Goal: Communication & Community: Answer question/provide support

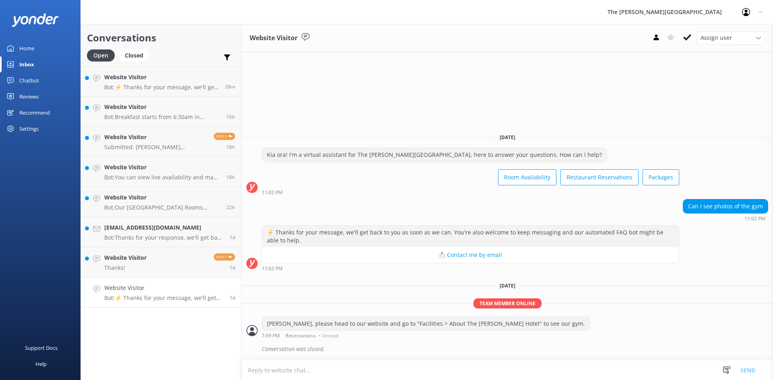
click at [140, 296] on p "Bot: ⚡ Thanks for your message, we'll get back to you as soon as we can. You're…" at bounding box center [163, 298] width 119 height 7
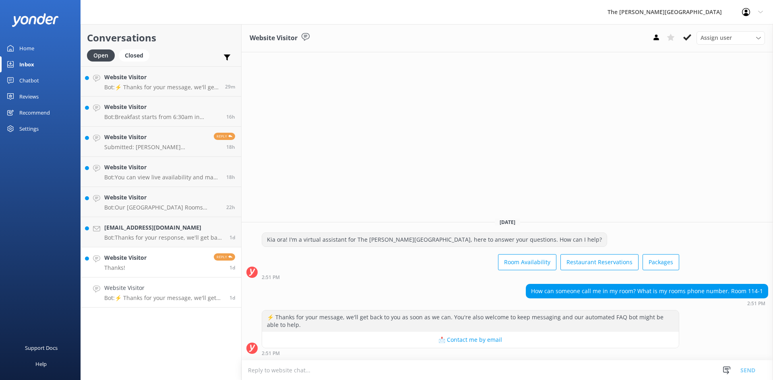
click at [157, 263] on link "Website Visitor Thanks! Reply 1d" at bounding box center [161, 263] width 160 height 30
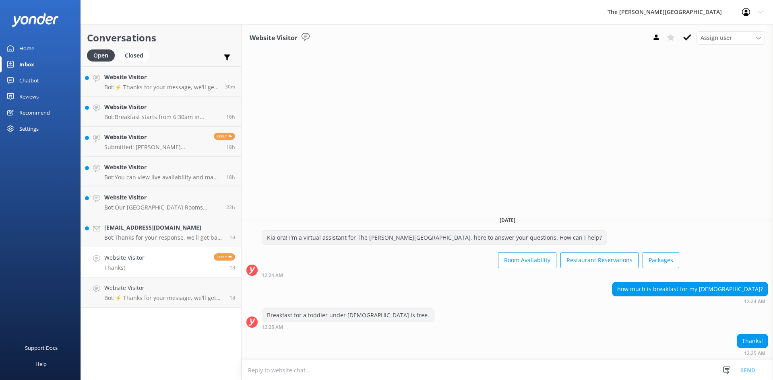
click at [375, 368] on textarea at bounding box center [507, 371] width 531 height 20
click at [128, 262] on h4 "Website Visitor" at bounding box center [124, 258] width 40 height 9
click at [148, 277] on link "Website Visitor Thanks! Reply 1d" at bounding box center [161, 263] width 160 height 30
click at [143, 292] on h4 "Website Visitor" at bounding box center [163, 288] width 119 height 9
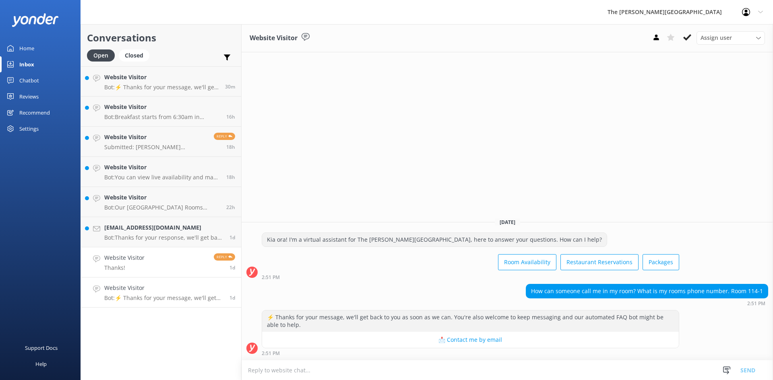
click at [145, 261] on link "Website Visitor Thanks! Reply 1d" at bounding box center [161, 263] width 160 height 30
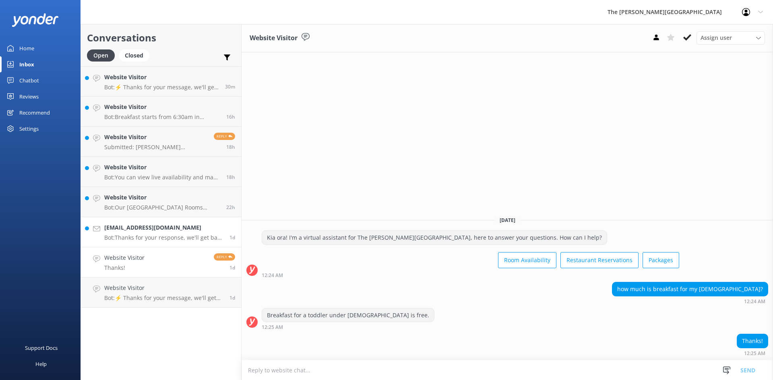
click at [145, 235] on p "Bot: Thanks for your response, we'll get back to you as soon as we can during o…" at bounding box center [163, 237] width 119 height 7
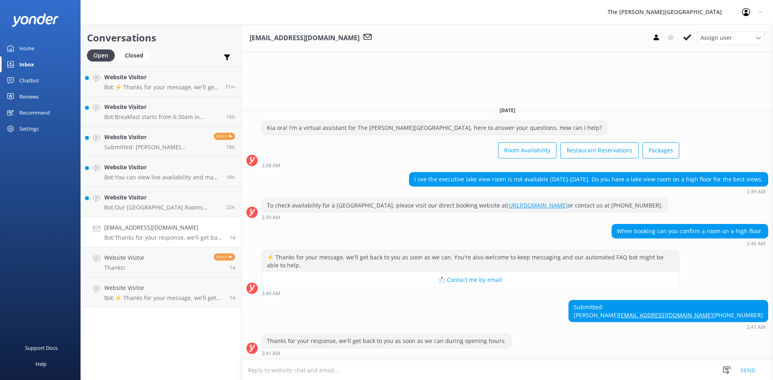
click at [370, 372] on textarea at bounding box center [507, 371] width 531 height 20
drag, startPoint x: 763, startPoint y: 310, endPoint x: 705, endPoint y: 306, distance: 57.3
click at [705, 306] on div "Submitted: [PERSON_NAME] [EMAIL_ADDRESS][DOMAIN_NAME] [PHONE_NUMBER]" at bounding box center [668, 311] width 199 height 21
copy link "[EMAIL_ADDRESS][DOMAIN_NAME]"
click at [592, 312] on div "Submitted: [PERSON_NAME] [EMAIL_ADDRESS][DOMAIN_NAME] [PHONE_NUMBER] 2:41 AM" at bounding box center [507, 315] width 531 height 30
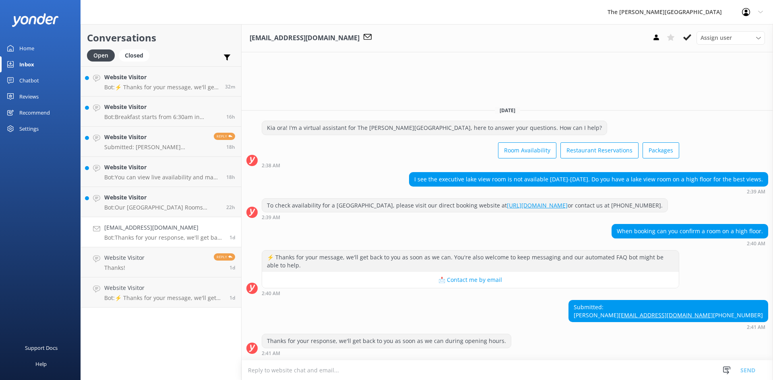
click at [402, 371] on textarea at bounding box center [507, 371] width 531 height 20
click at [477, 369] on textarea at bounding box center [507, 371] width 531 height 20
click at [315, 372] on textarea at bounding box center [507, 371] width 531 height 20
click at [289, 369] on textarea at bounding box center [507, 371] width 531 height 20
click at [296, 372] on textarea at bounding box center [507, 371] width 531 height 20
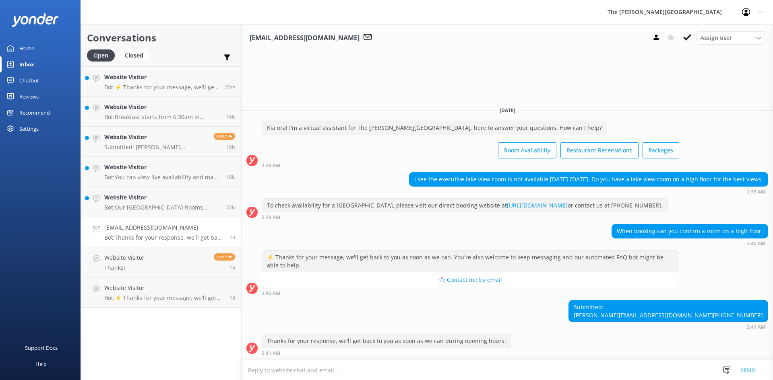
click at [523, 300] on div "Submitted: [PERSON_NAME] [EMAIL_ADDRESS][DOMAIN_NAME] [PHONE_NUMBER] 2:41 AM" at bounding box center [507, 315] width 531 height 30
drag, startPoint x: 739, startPoint y: 298, endPoint x: 720, endPoint y: 298, distance: 18.9
click at [720, 301] on div "Submitted: [PERSON_NAME] [EMAIL_ADDRESS][DOMAIN_NAME] [PHONE_NUMBER]" at bounding box center [668, 311] width 199 height 21
copy div "[PERSON_NAME]"
drag, startPoint x: 763, startPoint y: 307, endPoint x: 707, endPoint y: 309, distance: 56.8
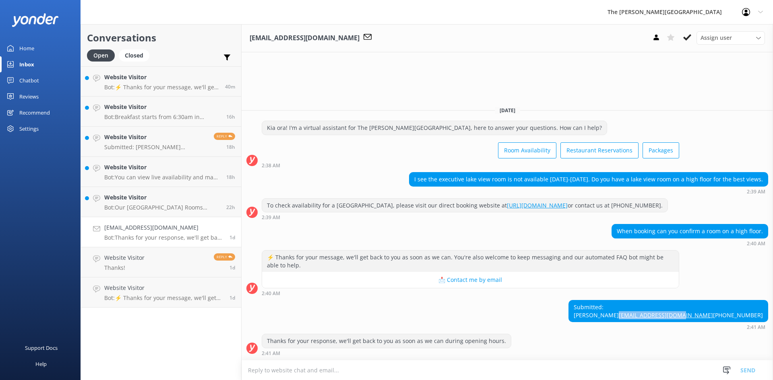
click at [707, 309] on div "Submitted: [PERSON_NAME] [EMAIL_ADDRESS][DOMAIN_NAME] [PHONE_NUMBER]" at bounding box center [668, 311] width 199 height 21
click at [281, 373] on textarea at bounding box center [507, 371] width 531 height 20
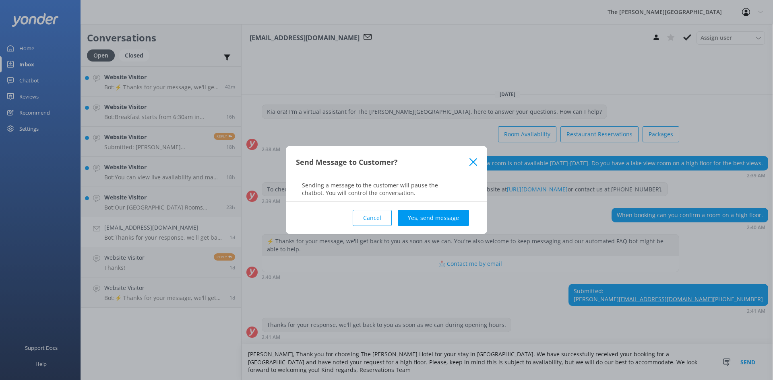
type textarea "[PERSON_NAME], Thank you for choosing The [PERSON_NAME] Hotel for your stay in …"
click at [428, 209] on div "Cancel Yes, send message" at bounding box center [386, 218] width 181 height 32
click at [429, 216] on button "Yes, send message" at bounding box center [433, 218] width 71 height 16
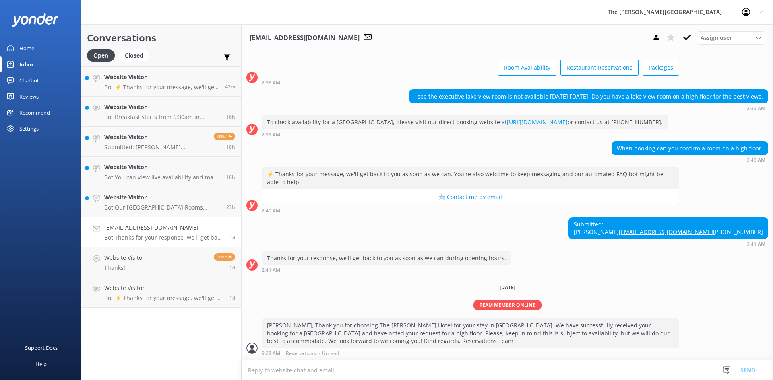
scroll to position [59, 0]
click at [156, 202] on h4 "Website Visitor" at bounding box center [162, 197] width 116 height 9
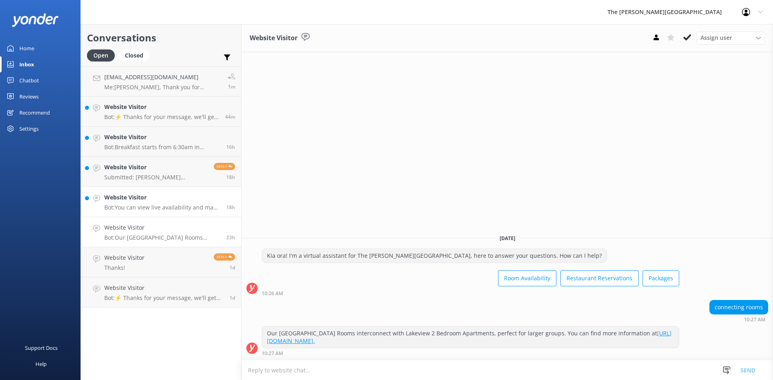
click at [162, 198] on h4 "Website Visitor" at bounding box center [162, 197] width 116 height 9
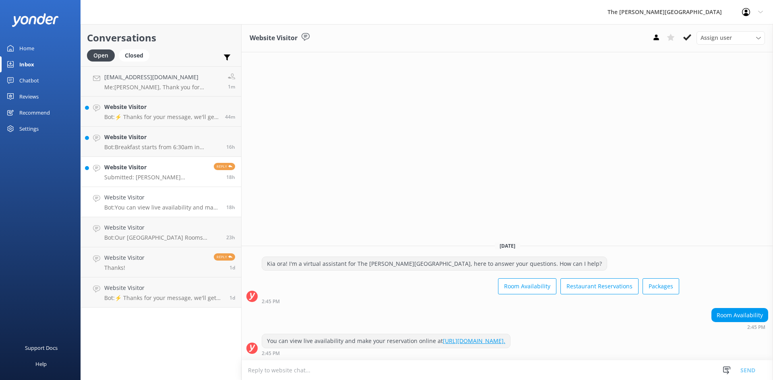
click at [144, 167] on h4 "Website Visitor" at bounding box center [155, 167] width 103 height 9
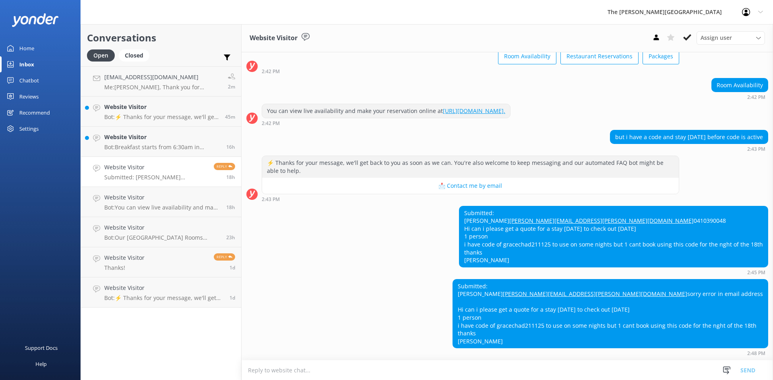
scroll to position [87, 0]
drag, startPoint x: 544, startPoint y: 190, endPoint x: 467, endPoint y: 188, distance: 77.3
click at [467, 207] on div "Submitted: [PERSON_NAME] [PERSON_NAME][EMAIL_ADDRESS][PERSON_NAME][DOMAIN_NAME]…" at bounding box center [613, 237] width 308 height 61
copy link "[PERSON_NAME][EMAIL_ADDRESS][PERSON_NAME][DOMAIN_NAME]"
click at [410, 372] on textarea at bounding box center [507, 371] width 531 height 20
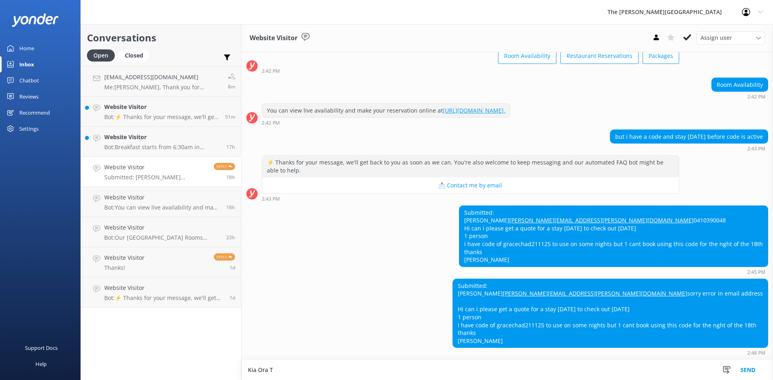
scroll to position [87, 0]
type textarea "K"
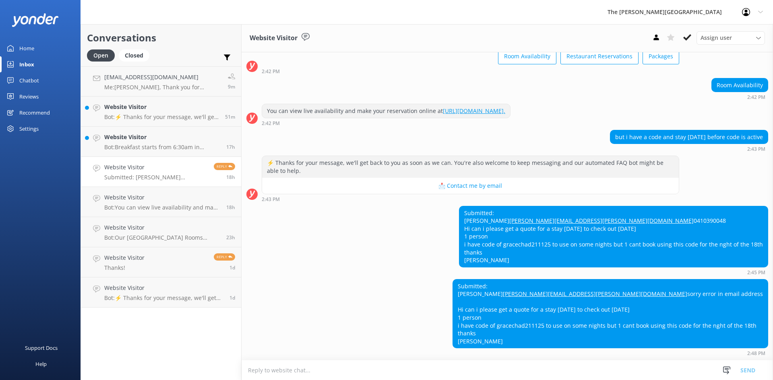
click at [520, 234] on div "Submitted: [PERSON_NAME] [PERSON_NAME][EMAIL_ADDRESS][PERSON_NAME][DOMAIN_NAME]…" at bounding box center [613, 237] width 308 height 61
drag, startPoint x: 517, startPoint y: 208, endPoint x: 588, endPoint y: 209, distance: 71.7
click at [603, 207] on div "Submitted: [PERSON_NAME] [PERSON_NAME][EMAIL_ADDRESS][PERSON_NAME][DOMAIN_NAME]…" at bounding box center [613, 237] width 308 height 61
click at [547, 230] on div "Submitted: [PERSON_NAME] [PERSON_NAME][EMAIL_ADDRESS][PERSON_NAME][DOMAIN_NAME]…" at bounding box center [613, 237] width 308 height 61
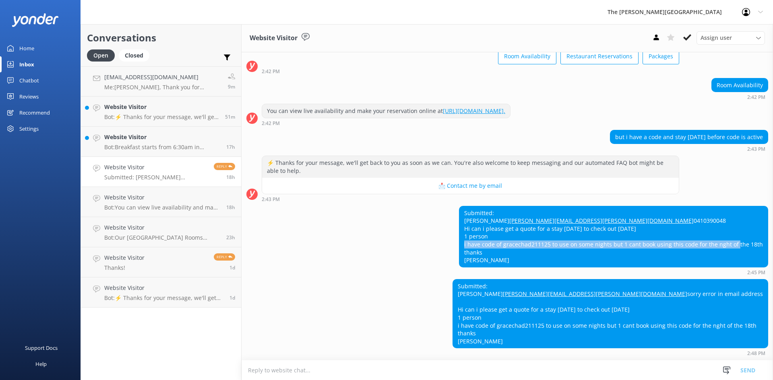
drag, startPoint x: 645, startPoint y: 215, endPoint x: 736, endPoint y: 219, distance: 90.7
click at [736, 219] on div "Submitted: [PERSON_NAME] [PERSON_NAME][EMAIL_ADDRESS][PERSON_NAME][DOMAIN_NAME]…" at bounding box center [613, 237] width 308 height 61
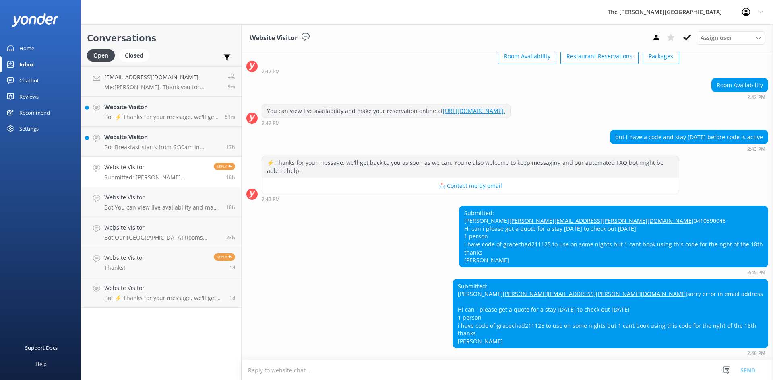
click at [679, 235] on div "Submitted: [PERSON_NAME] [PERSON_NAME][EMAIL_ADDRESS][PERSON_NAME][DOMAIN_NAME]…" at bounding box center [613, 237] width 308 height 61
click at [535, 236] on div "Submitted: [PERSON_NAME] [PERSON_NAME][EMAIL_ADDRESS][PERSON_NAME][DOMAIN_NAME]…" at bounding box center [613, 237] width 308 height 61
click at [381, 374] on textarea at bounding box center [507, 371] width 531 height 20
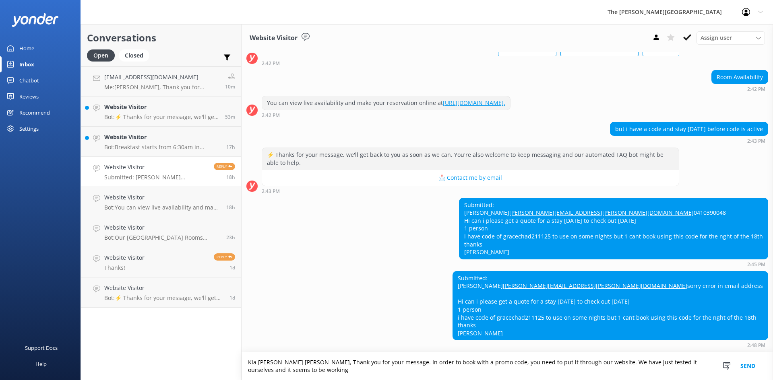
scroll to position [95, 0]
click at [323, 367] on textarea "Kia [PERSON_NAME] [PERSON_NAME], Thank you for your message. In order to book w…" at bounding box center [507, 367] width 531 height 28
click at [391, 366] on textarea "Kia [PERSON_NAME] [PERSON_NAME], Thank you for your message. In order to book w…" at bounding box center [507, 367] width 531 height 28
click at [442, 372] on textarea "Kia [PERSON_NAME] [PERSON_NAME], Thank you for your message. In order to book w…" at bounding box center [507, 367] width 531 height 28
click at [445, 364] on textarea "Kia [PERSON_NAME] [PERSON_NAME], Thank you for your message. In order to book w…" at bounding box center [507, 367] width 531 height 28
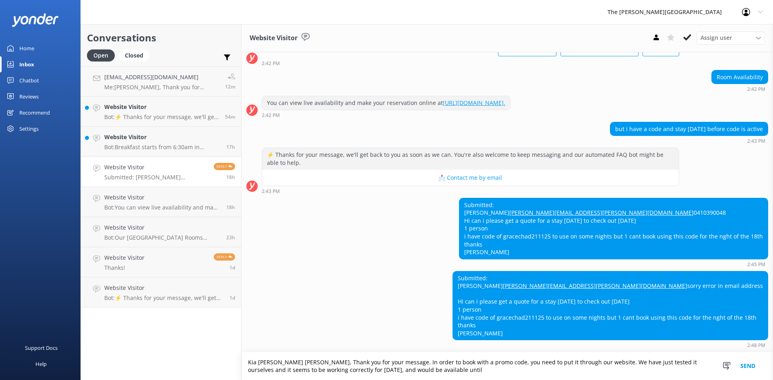
click at [446, 372] on textarea "Kia [PERSON_NAME] [PERSON_NAME], Thank you for your message. In order to book w…" at bounding box center [507, 367] width 531 height 28
click at [523, 371] on textarea "Kia [PERSON_NAME] [PERSON_NAME], Thank you for your message. In order to book w…" at bounding box center [507, 367] width 531 height 28
click at [548, 362] on textarea "Kia [PERSON_NAME] [PERSON_NAME], Thank you for your message. In order to book w…" at bounding box center [507, 367] width 531 height 28
click at [592, 364] on textarea "Kia [PERSON_NAME] [PERSON_NAME], Thank you for your message. In order to book w…" at bounding box center [507, 367] width 531 height 28
click at [598, 363] on textarea "Kia [PERSON_NAME] [PERSON_NAME], Thank you for your message. In order to book w…" at bounding box center [507, 367] width 531 height 28
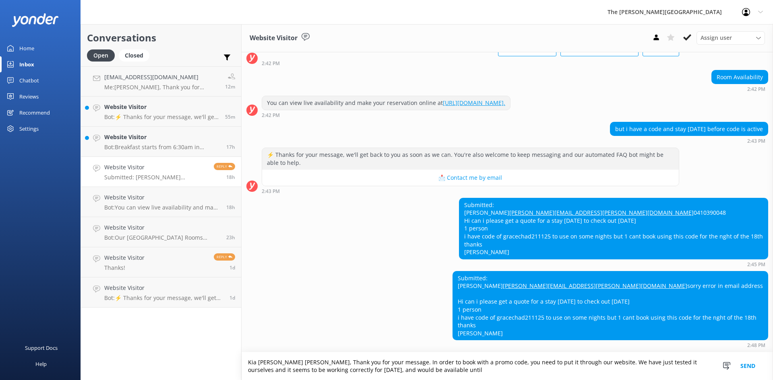
click at [635, 362] on textarea "Kia [PERSON_NAME] [PERSON_NAME], Thank you for your message. In order to book w…" at bounding box center [507, 367] width 531 height 28
click at [672, 364] on textarea "Kia [PERSON_NAME] [PERSON_NAME], Thank you for your message. In order to book w…" at bounding box center [507, 367] width 531 height 28
click at [366, 372] on textarea "Kia [PERSON_NAME] [PERSON_NAME], Thank you for your message. In order to book w…" at bounding box center [507, 367] width 531 height 28
click at [399, 371] on textarea "Kia [PERSON_NAME] [PERSON_NAME], Thank you for your message. In order to book w…" at bounding box center [507, 367] width 531 height 28
click at [424, 371] on textarea "Kia [PERSON_NAME] [PERSON_NAME], Thank you for your message. In order to book w…" at bounding box center [507, 367] width 531 height 28
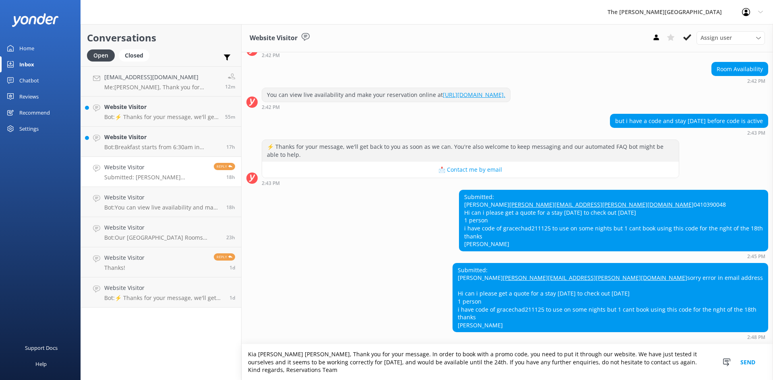
scroll to position [103, 0]
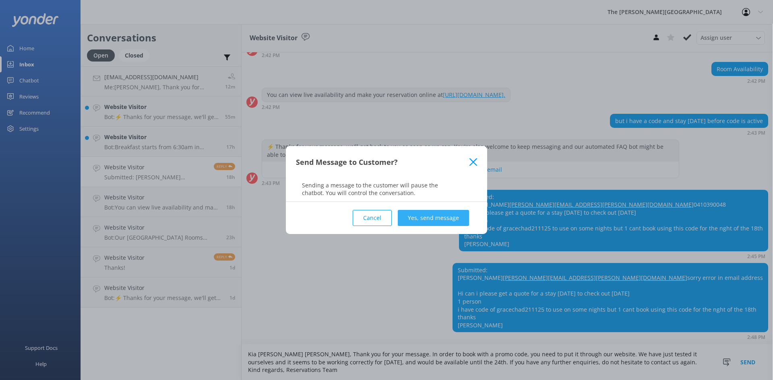
type textarea "Kia [PERSON_NAME] [PERSON_NAME], Thank you for your message. In order to book w…"
click at [430, 215] on button "Yes, send message" at bounding box center [433, 218] width 71 height 16
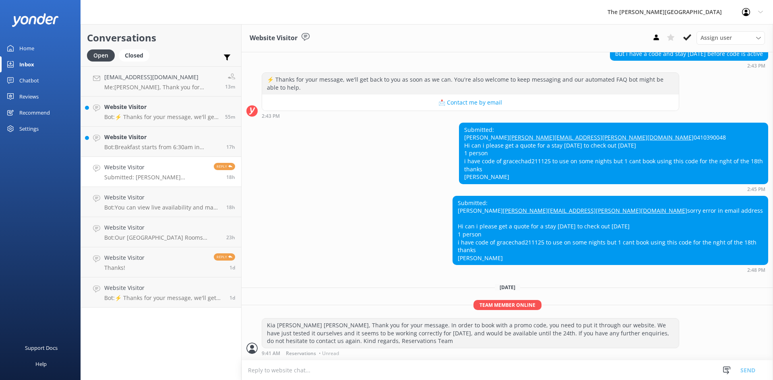
scroll to position [170, 0]
click at [153, 166] on h4 "Website Visitor" at bounding box center [155, 167] width 103 height 9
click at [154, 142] on div "Website Visitor Bot: Breakfast starts from 6:30am in Summer and Spring, and fro…" at bounding box center [162, 142] width 116 height 18
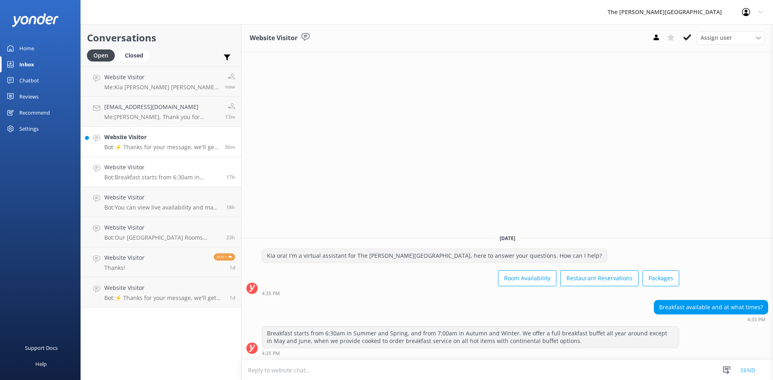
click at [148, 130] on link "Website Visitor Bot: ⚡ Thanks for your message, we'll get back to you as soon a…" at bounding box center [161, 142] width 160 height 30
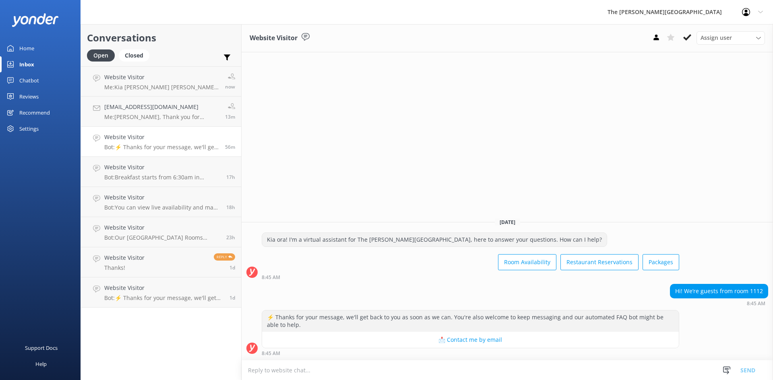
click at [500, 370] on textarea at bounding box center [507, 371] width 531 height 20
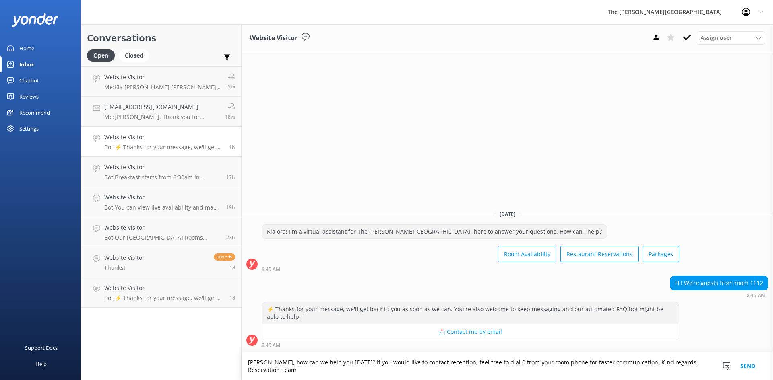
type textarea "[PERSON_NAME], how can we help you [DATE]? If you would like to contact recepti…"
click at [750, 369] on button "Send" at bounding box center [748, 367] width 30 height 28
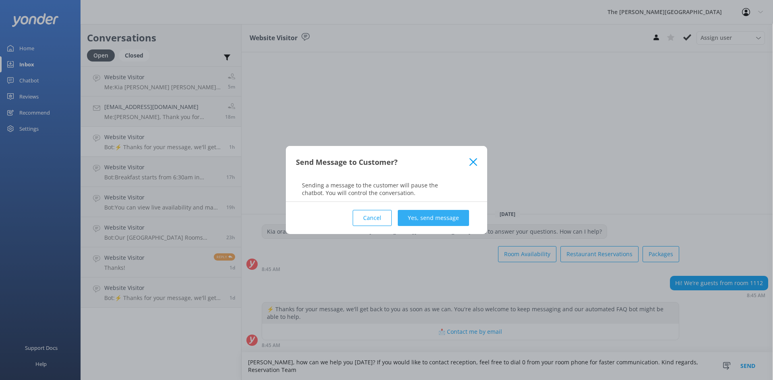
click at [445, 214] on button "Yes, send message" at bounding box center [433, 218] width 71 height 16
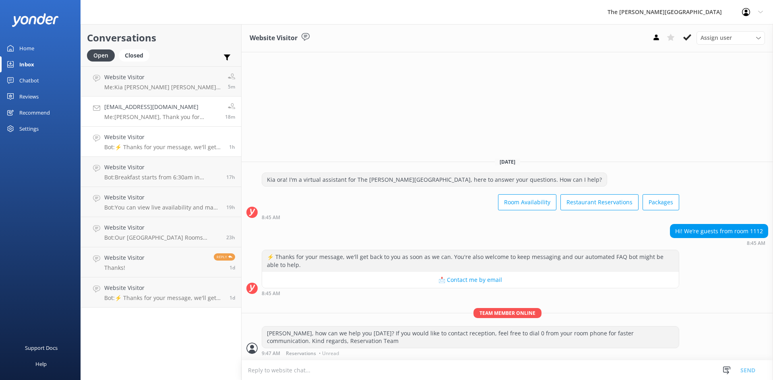
click at [159, 109] on h4 "[EMAIL_ADDRESS][DOMAIN_NAME]" at bounding box center [161, 107] width 115 height 9
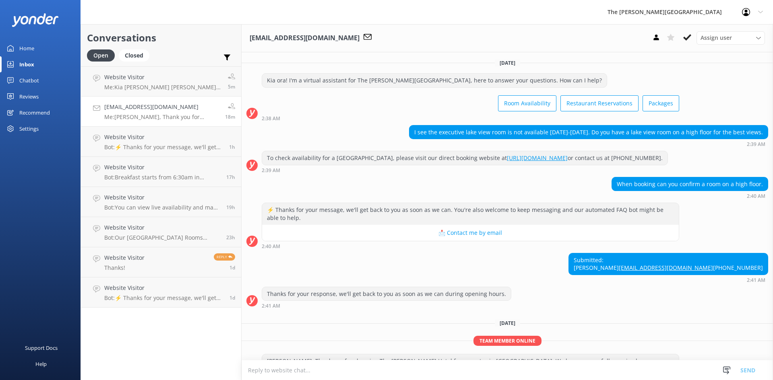
scroll to position [77, 0]
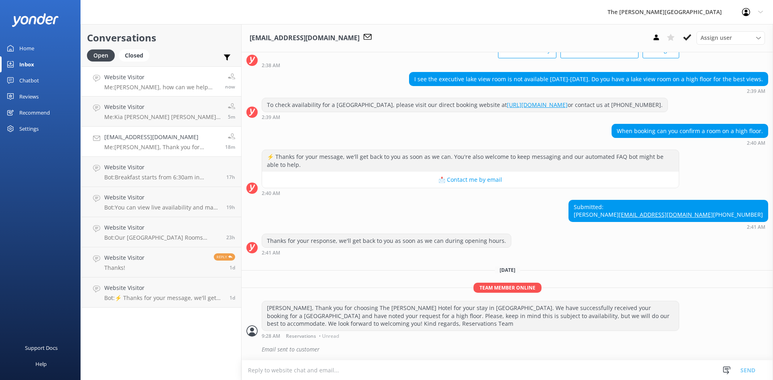
click at [163, 87] on p "Me: [PERSON_NAME], how can we help you [DATE]? If you would like to contact rec…" at bounding box center [161, 87] width 115 height 7
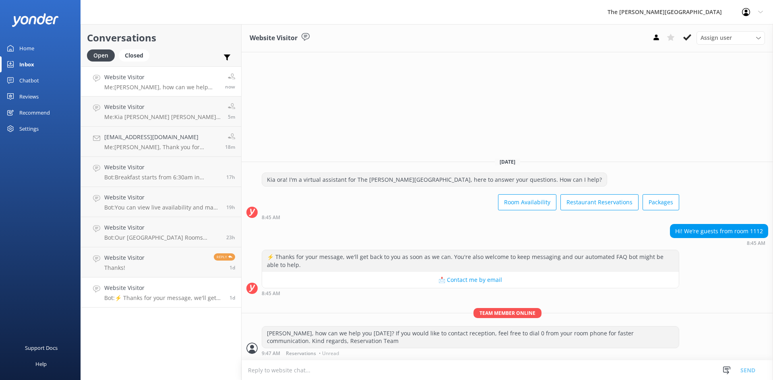
click at [154, 294] on div "Website Visitor Bot: ⚡ Thanks for your message, we'll get back to you as soon a…" at bounding box center [163, 293] width 119 height 18
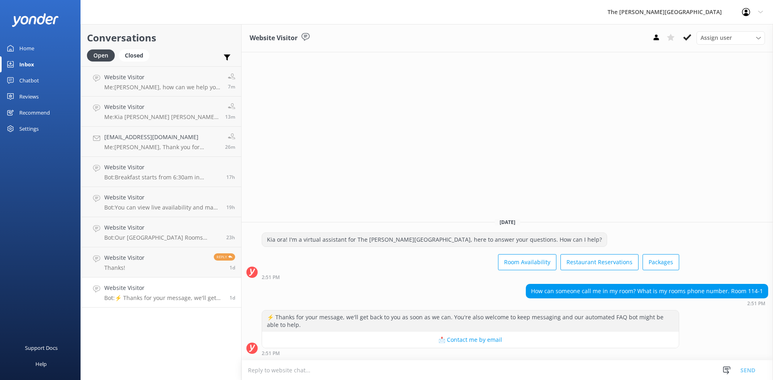
click at [158, 294] on div "Website Visitor Bot: ⚡ Thanks for your message, we'll get back to you as soon a…" at bounding box center [163, 293] width 119 height 18
click at [151, 263] on link "Website Visitor Thanks! Reply 1d" at bounding box center [161, 263] width 160 height 30
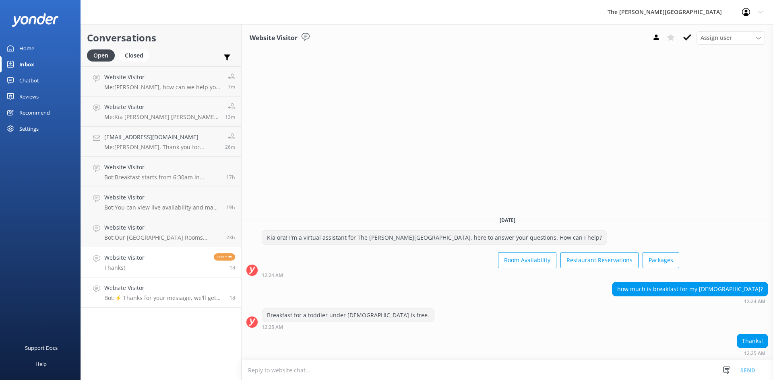
click at [143, 292] on h4 "Website Visitor" at bounding box center [163, 288] width 119 height 9
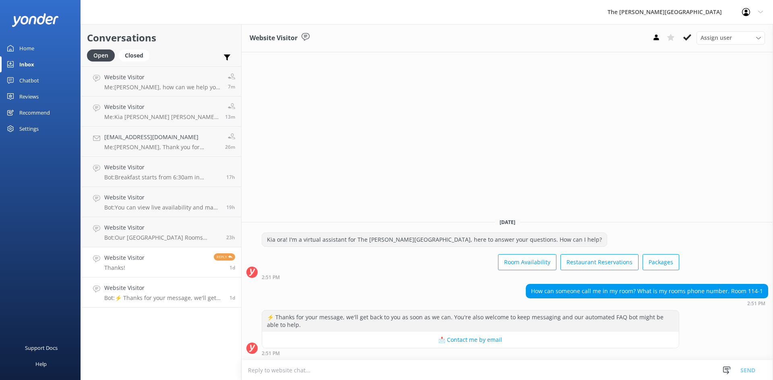
click at [150, 262] on link "Website Visitor Thanks! Reply 1d" at bounding box center [161, 263] width 160 height 30
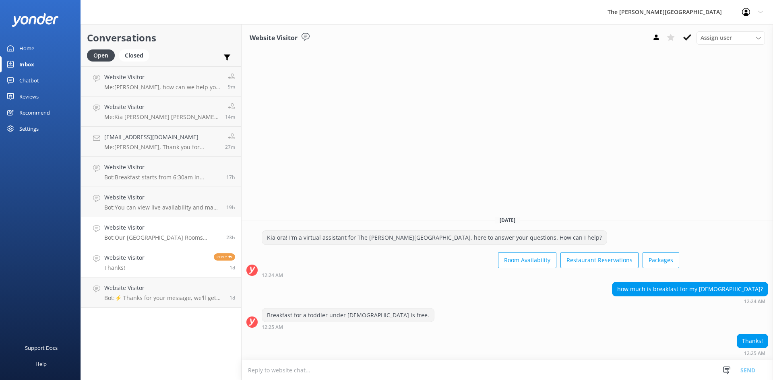
click at [150, 232] on h4 "Website Visitor" at bounding box center [162, 227] width 116 height 9
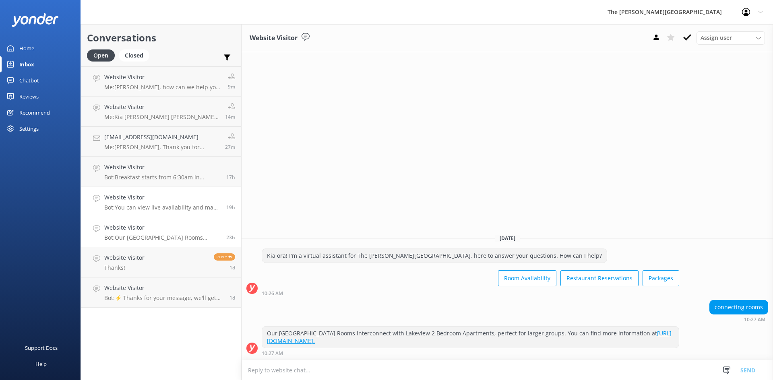
click at [151, 207] on p "Bot: You can view live availability and make your reservation online at [URL][D…" at bounding box center [162, 207] width 116 height 7
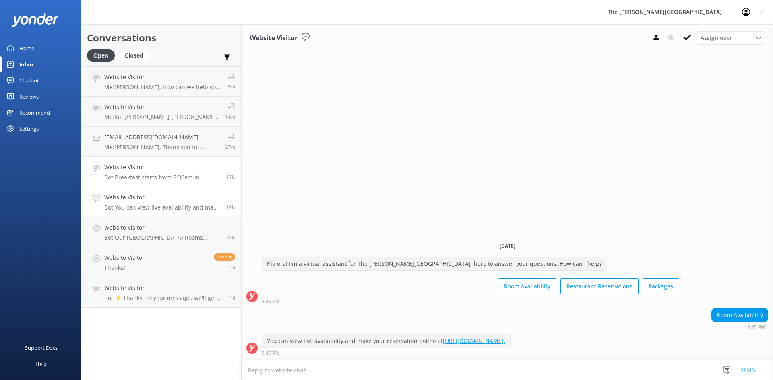
click at [161, 175] on p "Bot: Breakfast starts from 6:30am in Summer and Spring, and from 7:00am in Autu…" at bounding box center [162, 177] width 116 height 7
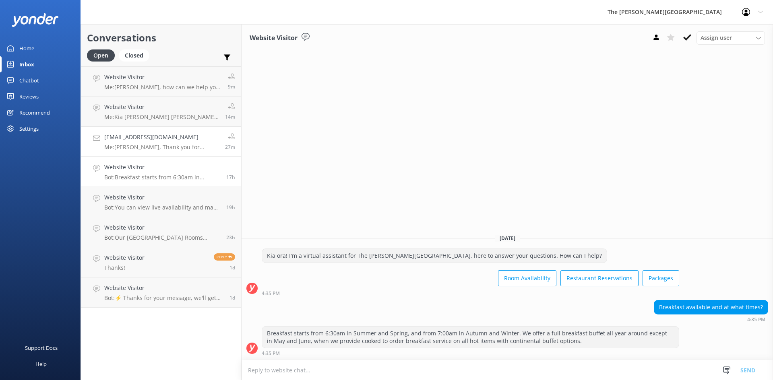
click at [156, 151] on link "[EMAIL_ADDRESS][DOMAIN_NAME] Me: [PERSON_NAME], Thank you for choosing The [PER…" at bounding box center [161, 142] width 160 height 30
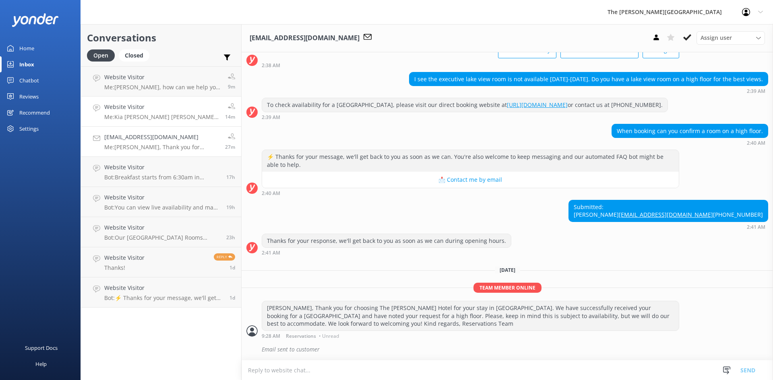
scroll to position [77, 0]
click at [161, 115] on p "Me: Kia [PERSON_NAME] [PERSON_NAME], Thank you for your message. In order to bo…" at bounding box center [161, 117] width 115 height 7
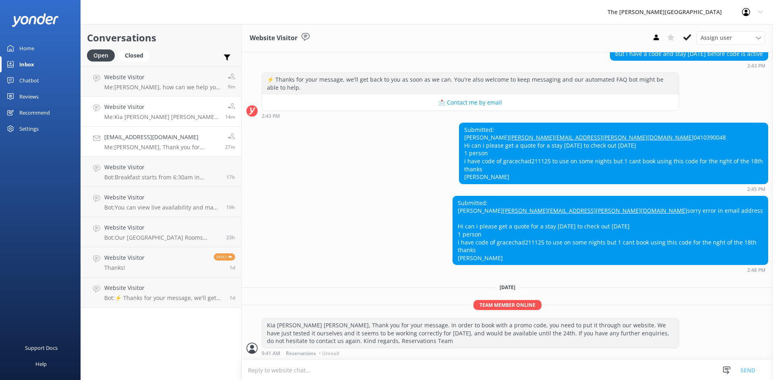
scroll to position [170, 0]
click at [157, 89] on p "Me: [PERSON_NAME], how can we help you [DATE]? If you would like to contact rec…" at bounding box center [163, 87] width 118 height 7
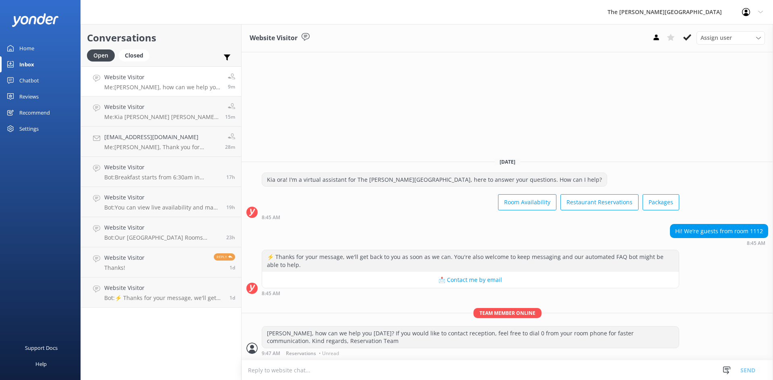
click at [130, 88] on p "Me: [PERSON_NAME], how can we help you [DATE]? If you would like to contact rec…" at bounding box center [163, 87] width 118 height 7
click at [160, 74] on h4 "Website Visitor" at bounding box center [161, 77] width 115 height 9
click at [137, 290] on h4 "Website Visitor" at bounding box center [163, 288] width 119 height 9
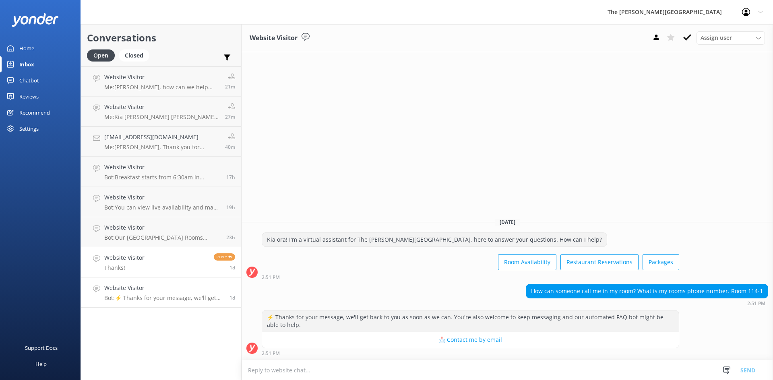
click at [138, 256] on h4 "Website Visitor" at bounding box center [124, 258] width 40 height 9
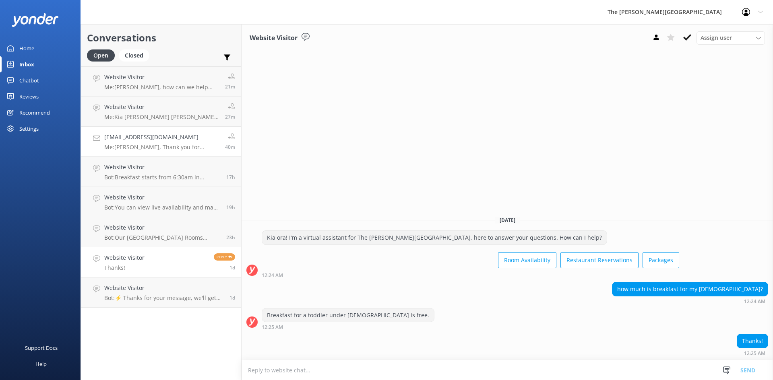
click at [152, 145] on p "Me: [PERSON_NAME], Thank you for choosing The [PERSON_NAME] Hotel for your stay…" at bounding box center [161, 147] width 115 height 7
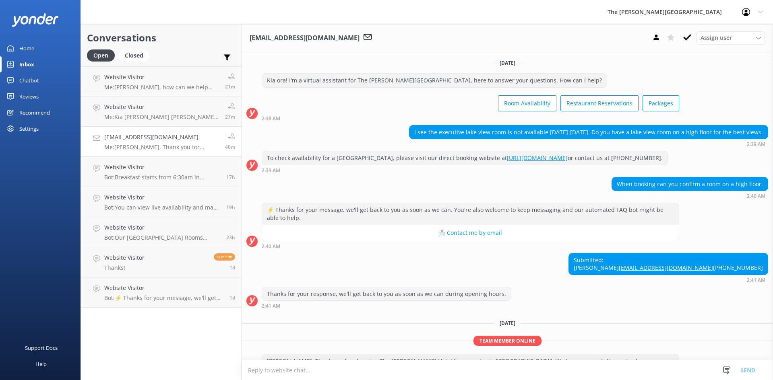
scroll to position [77, 0]
